Goal: Transaction & Acquisition: Subscribe to service/newsletter

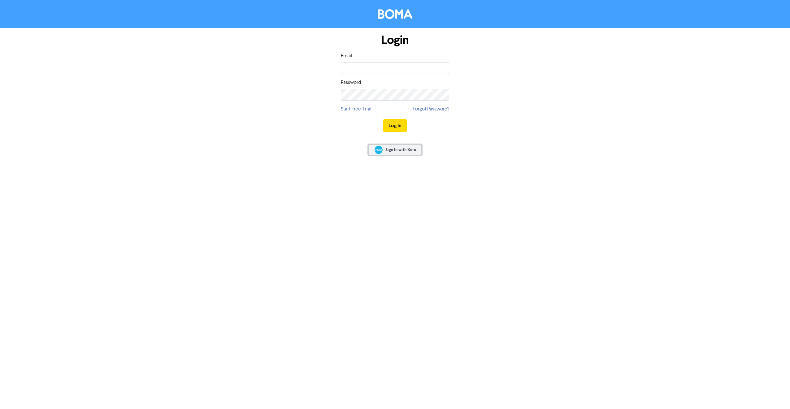
click at [402, 146] on link "Sign In with Xero" at bounding box center [394, 150] width 53 height 11
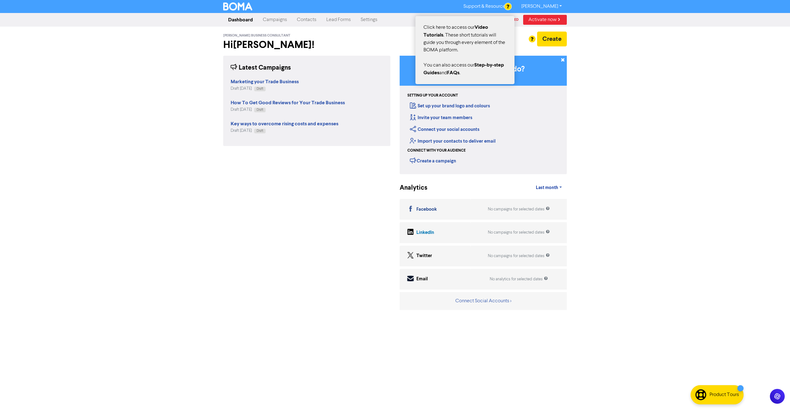
click at [525, 1] on div at bounding box center [395, 204] width 790 height 409
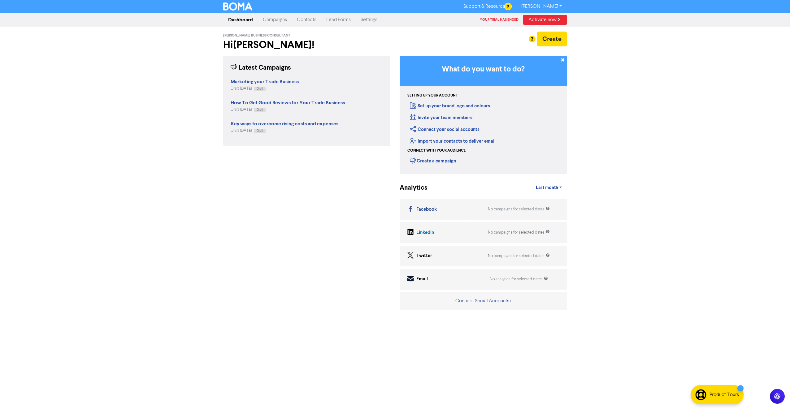
click at [566, 6] on link "[PERSON_NAME]" at bounding box center [541, 7] width 50 height 10
click at [399, 23] on div "Dashboard Campaigns Contacts Lead Forms Settings Your trial has ended Activate …" at bounding box center [395, 20] width 353 height 12
click at [378, 22] on link "Settings" at bounding box center [369, 20] width 27 height 12
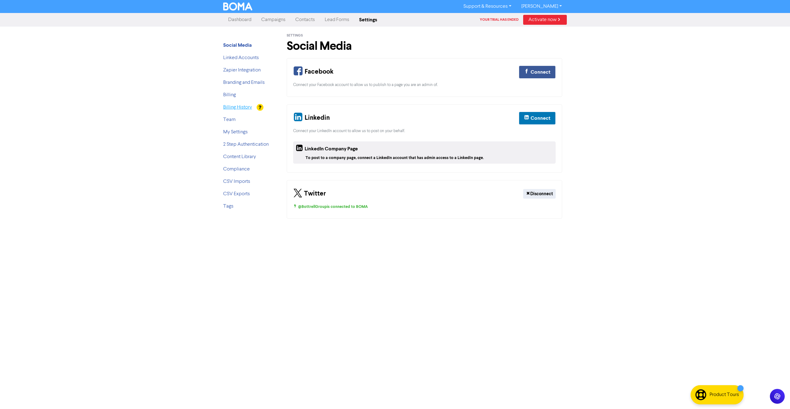
click at [237, 105] on link "Billing History" at bounding box center [237, 107] width 29 height 5
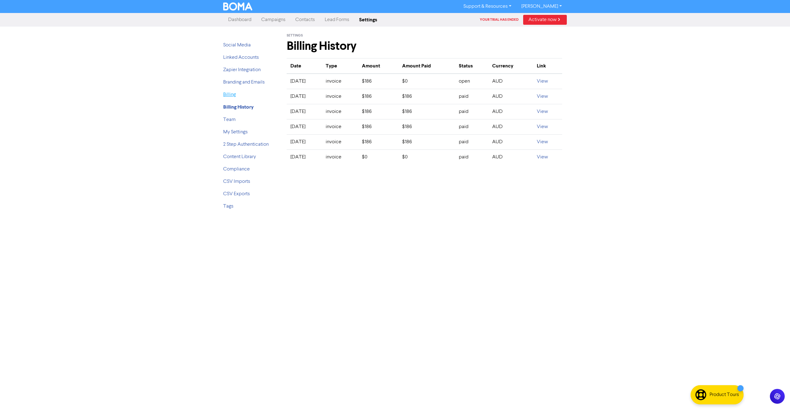
click at [233, 97] on link "Billing" at bounding box center [229, 94] width 13 height 5
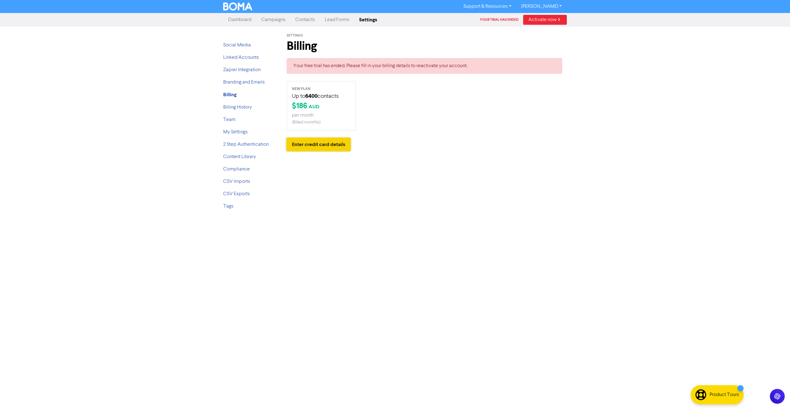
click at [336, 144] on button "Enter credit card details" at bounding box center [319, 144] width 64 height 13
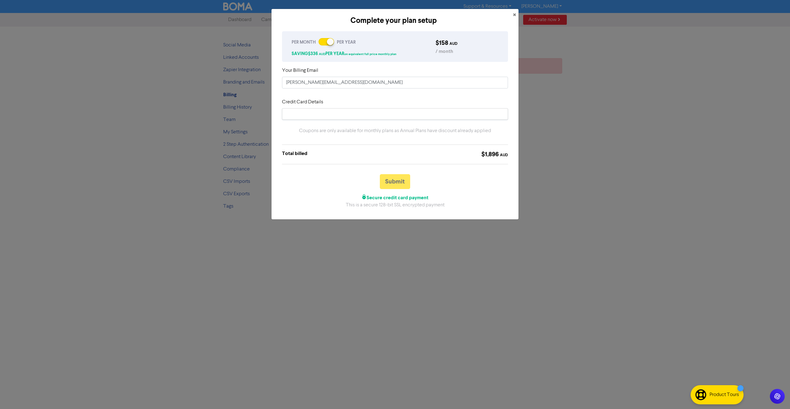
click at [330, 40] on div at bounding box center [330, 41] width 7 height 7
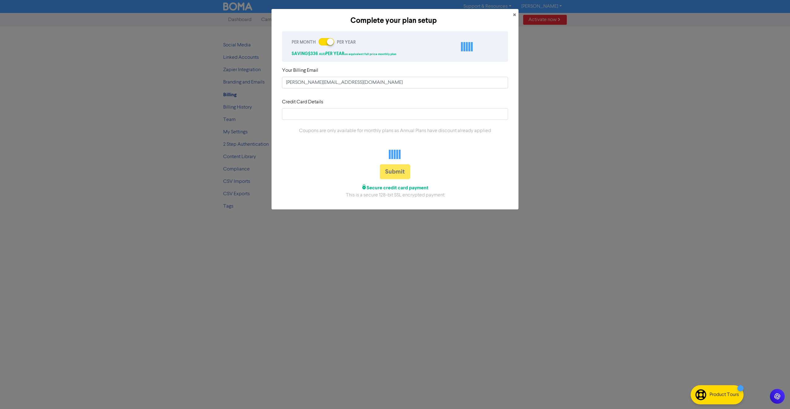
checkbox input "false"
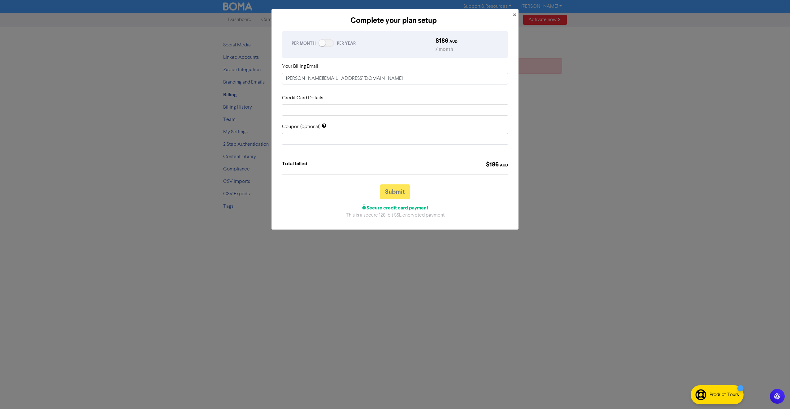
click at [324, 47] on div "PER MONTH PER YEAR" at bounding box center [359, 44] width 144 height 14
click at [325, 45] on div at bounding box center [326, 42] width 15 height 7
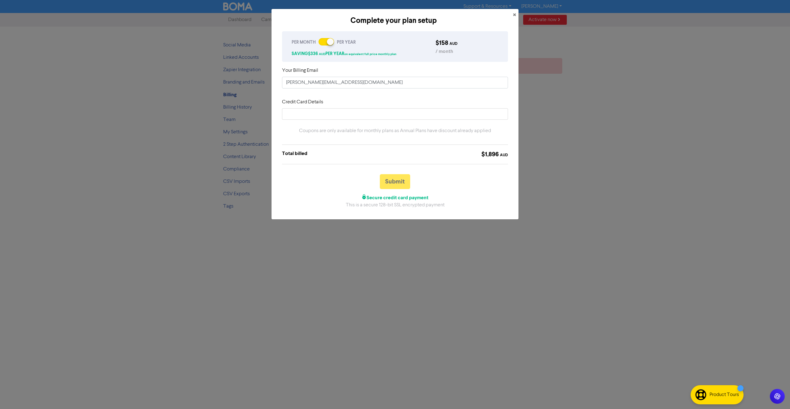
click at [325, 45] on div at bounding box center [326, 41] width 15 height 7
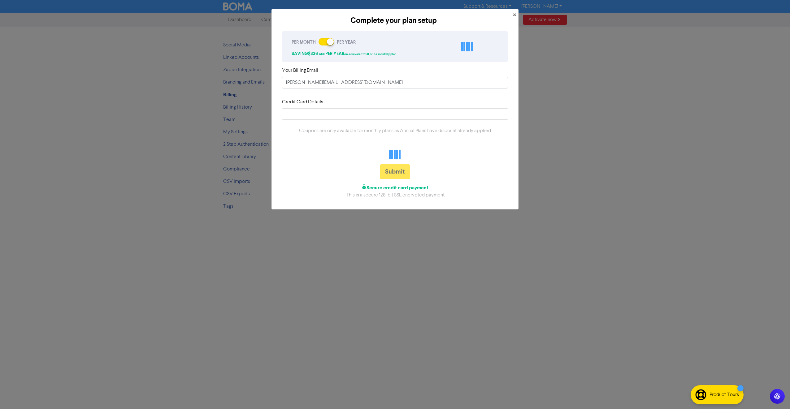
checkbox input "false"
